Goal: Task Accomplishment & Management: Manage account settings

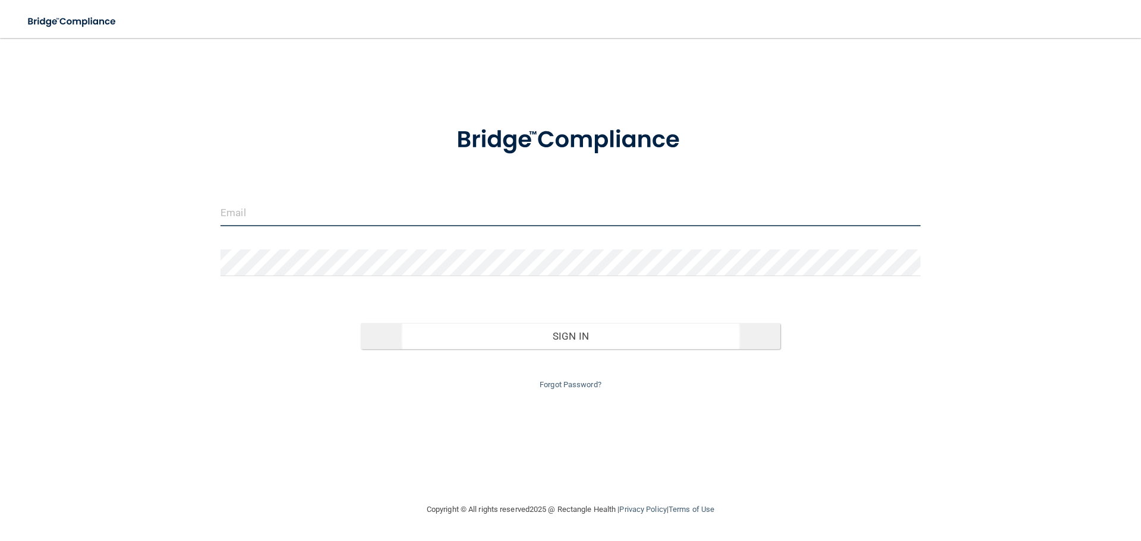
type input "[EMAIL_ADDRESS][DOMAIN_NAME]"
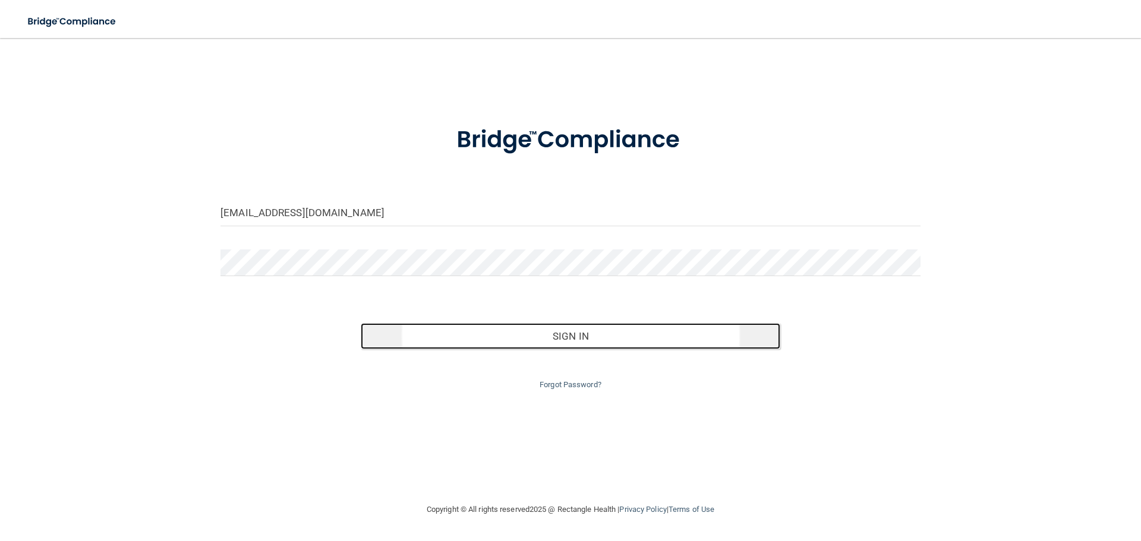
click at [576, 340] on button "Sign In" at bounding box center [571, 336] width 420 height 26
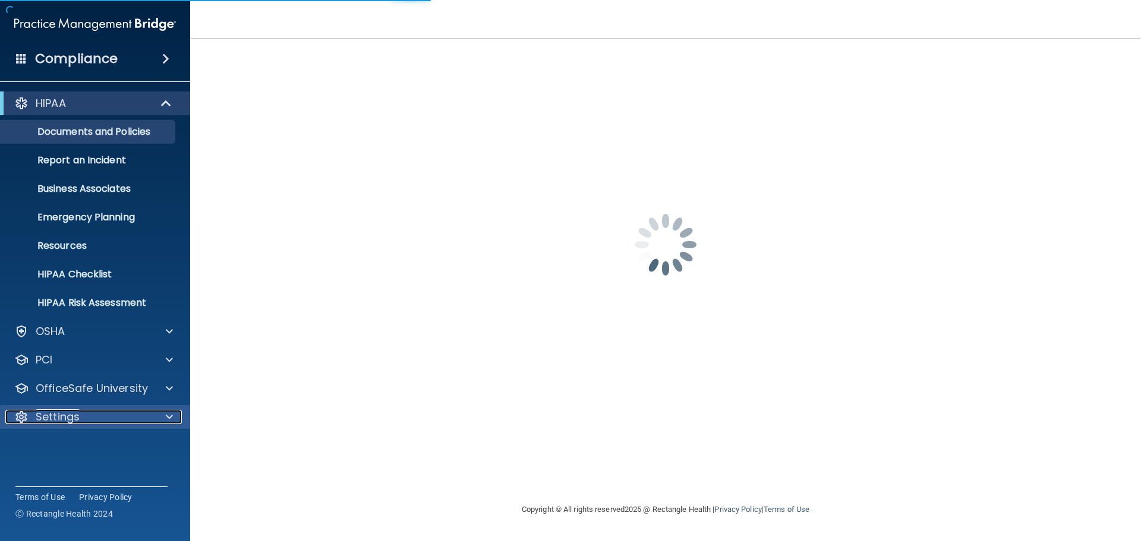
click at [104, 420] on div "Settings" at bounding box center [78, 417] width 147 height 14
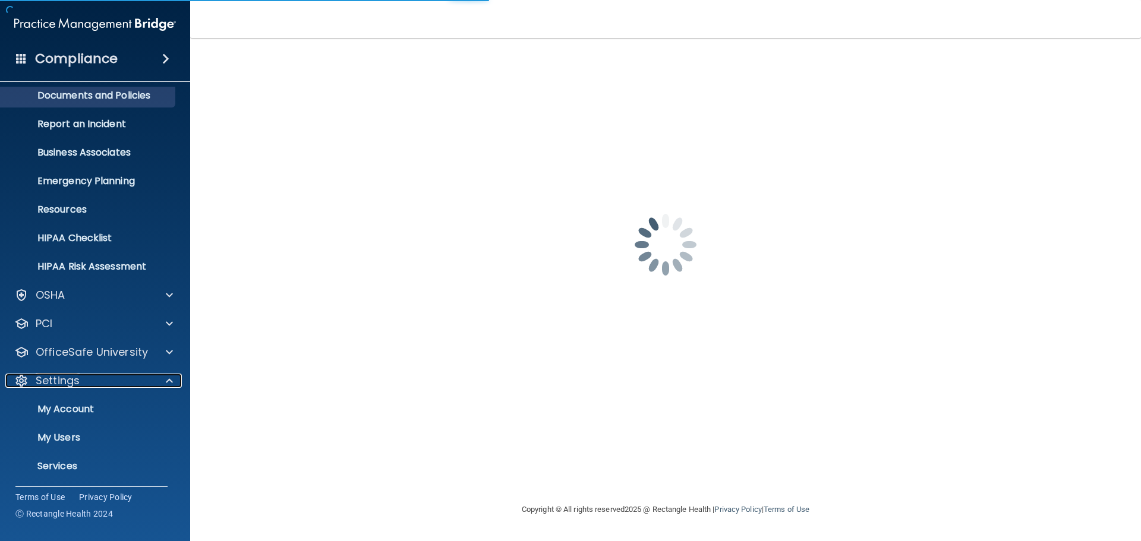
scroll to position [66, 0]
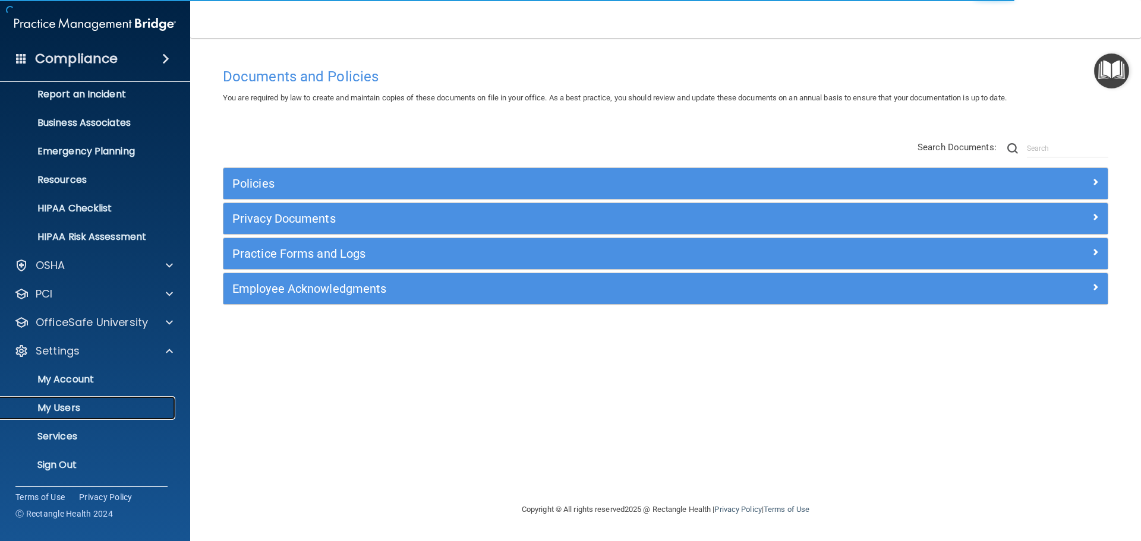
click at [60, 409] on p "My Users" at bounding box center [89, 408] width 162 height 12
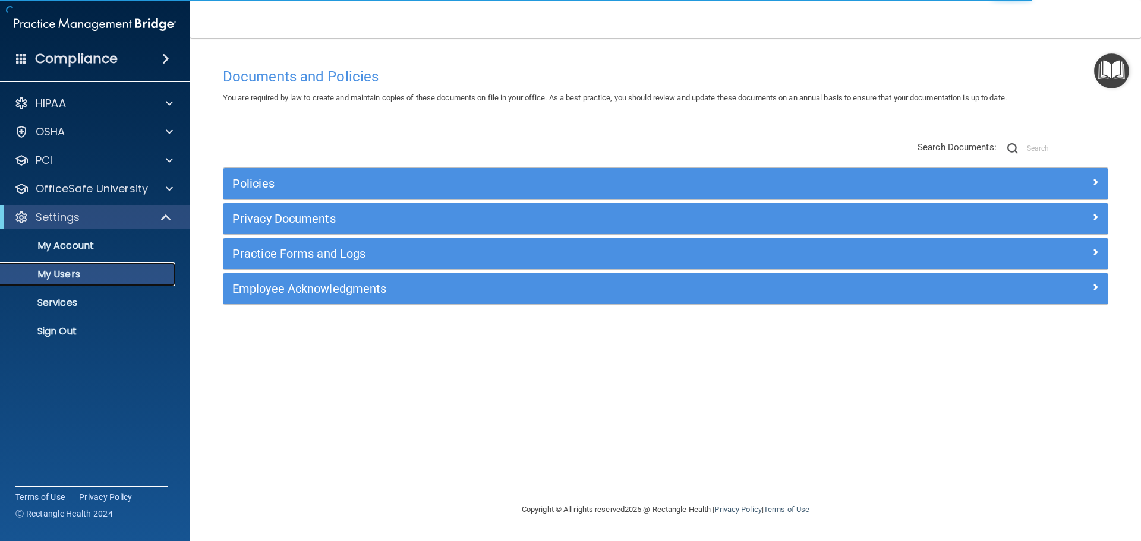
select select "20"
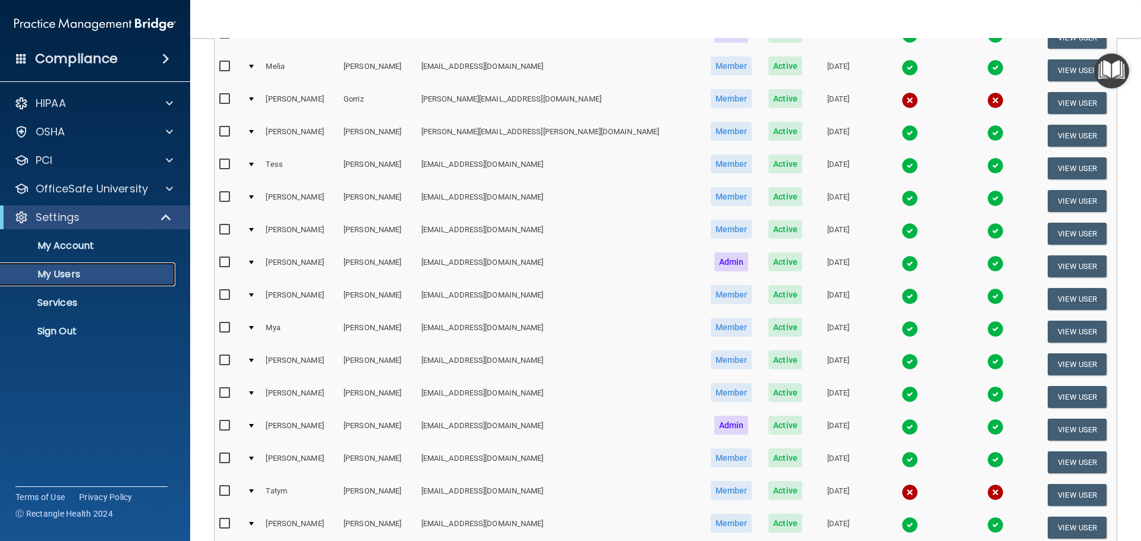
scroll to position [297, 0]
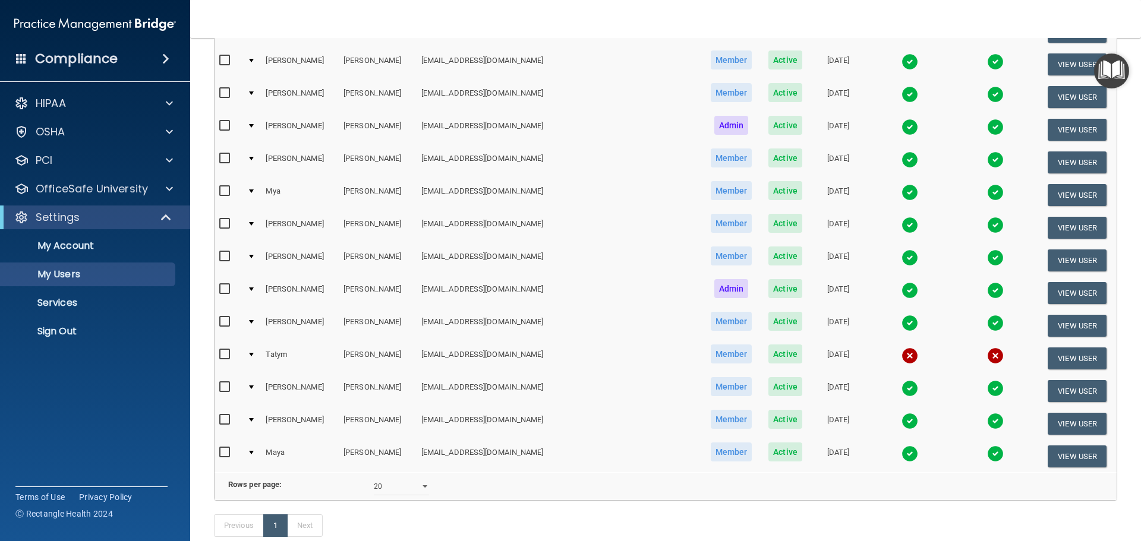
click at [902, 358] on img at bounding box center [910, 356] width 17 height 17
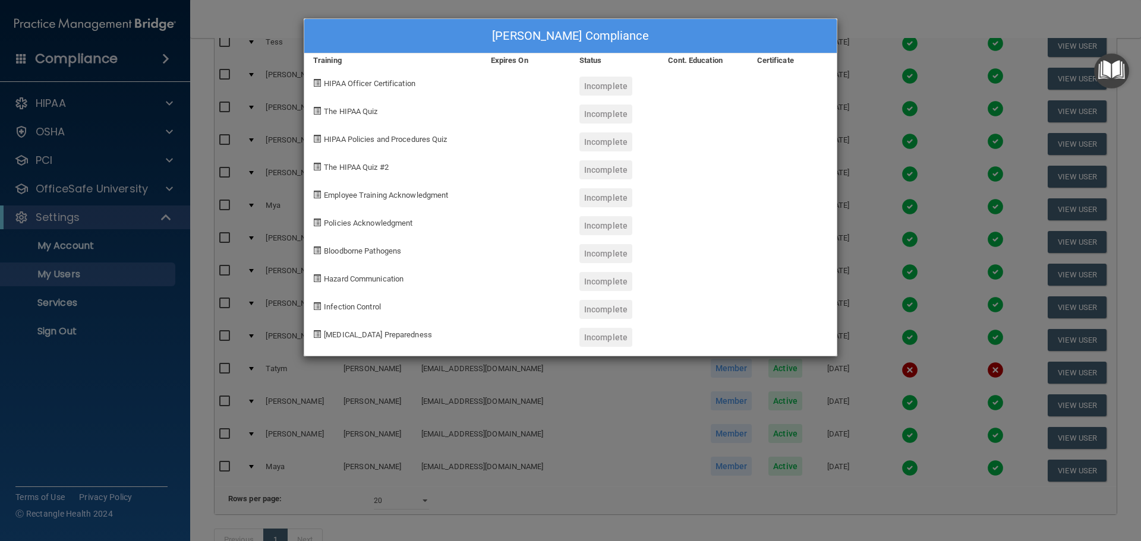
click at [366, 84] on span "HIPAA Officer Certification" at bounding box center [370, 83] width 92 height 9
click at [943, 14] on div "[PERSON_NAME] Compliance Training Expires On Status Cont. Education Certificate…" at bounding box center [570, 270] width 1141 height 541
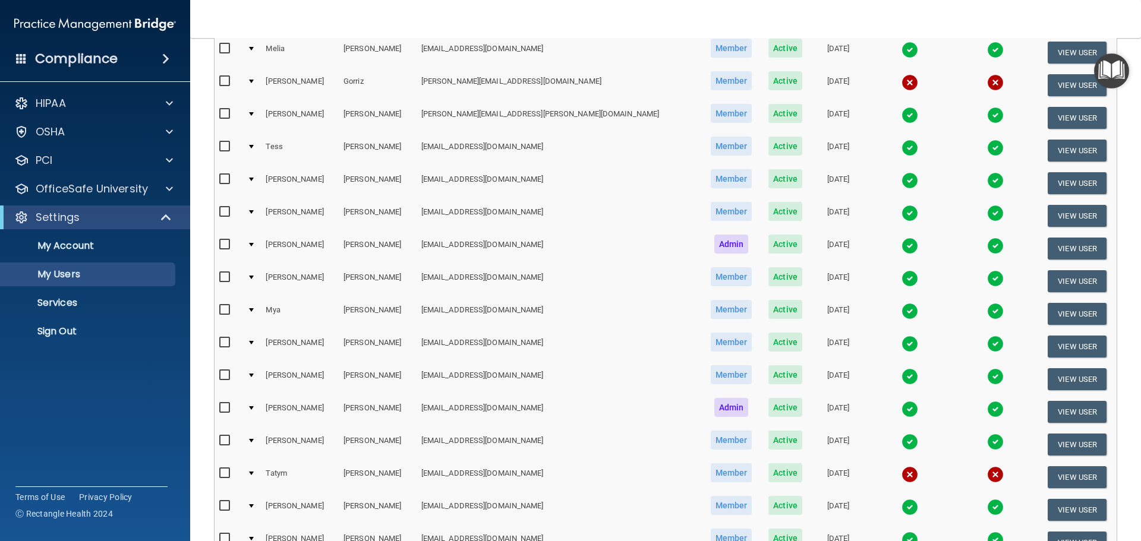
scroll to position [357, 0]
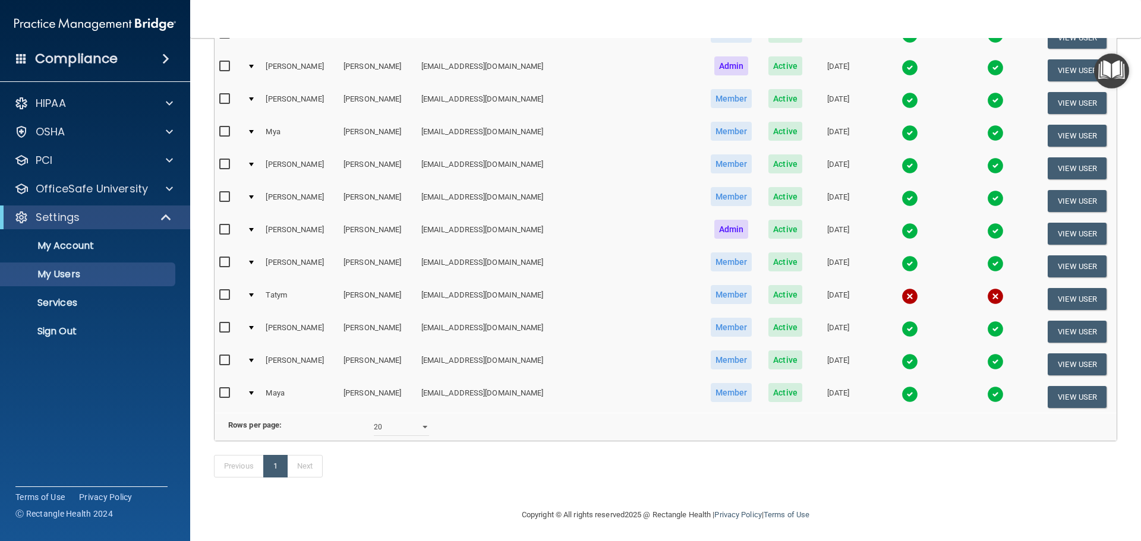
click at [223, 291] on input "checkbox" at bounding box center [226, 296] width 14 height 10
checkbox input "true"
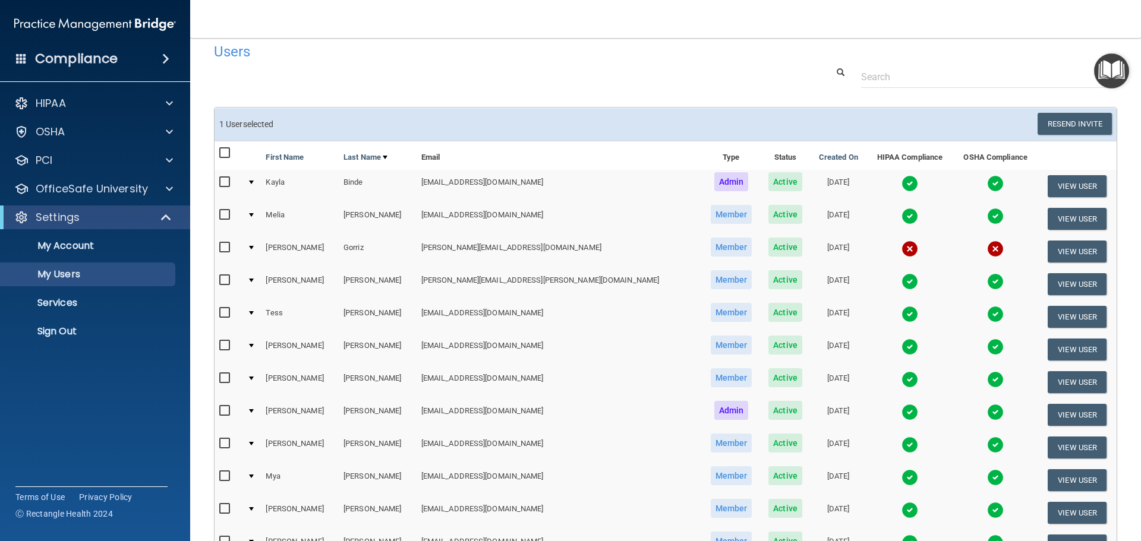
scroll to position [0, 0]
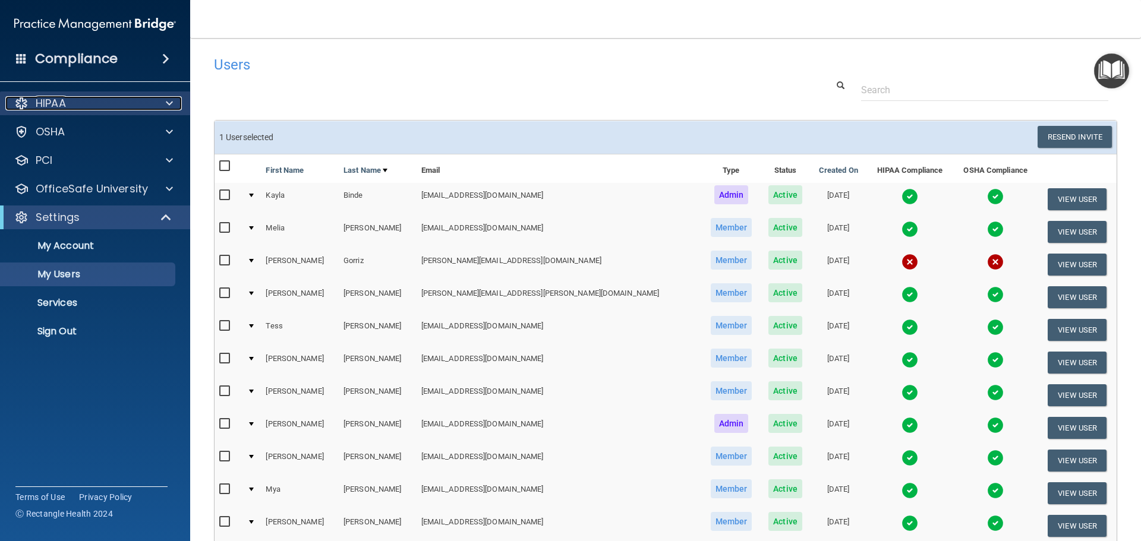
click at [177, 99] on div at bounding box center [168, 103] width 30 height 14
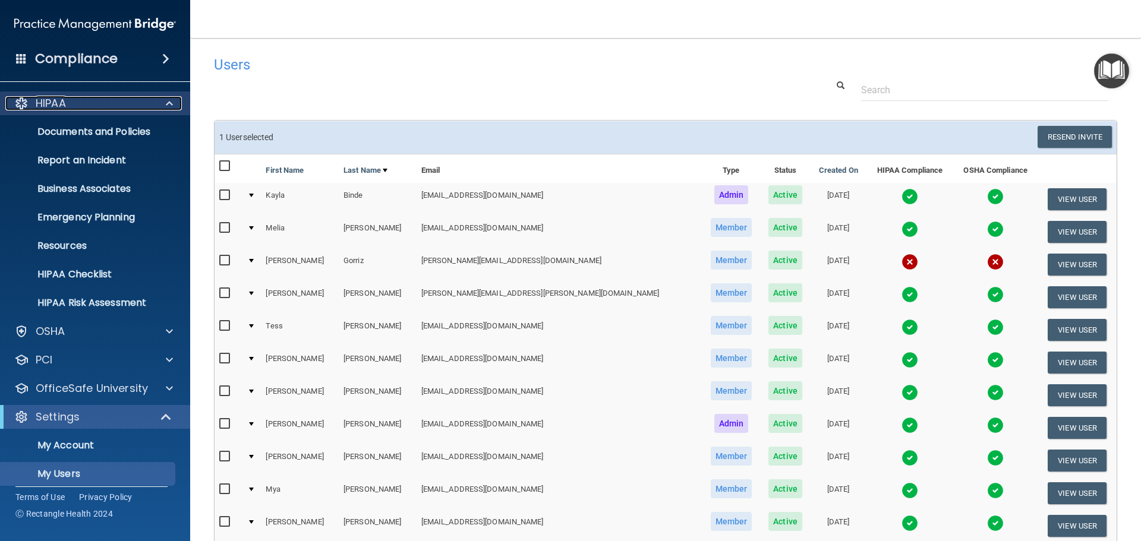
click at [175, 99] on div at bounding box center [168, 103] width 30 height 14
